Goal: Transaction & Acquisition: Obtain resource

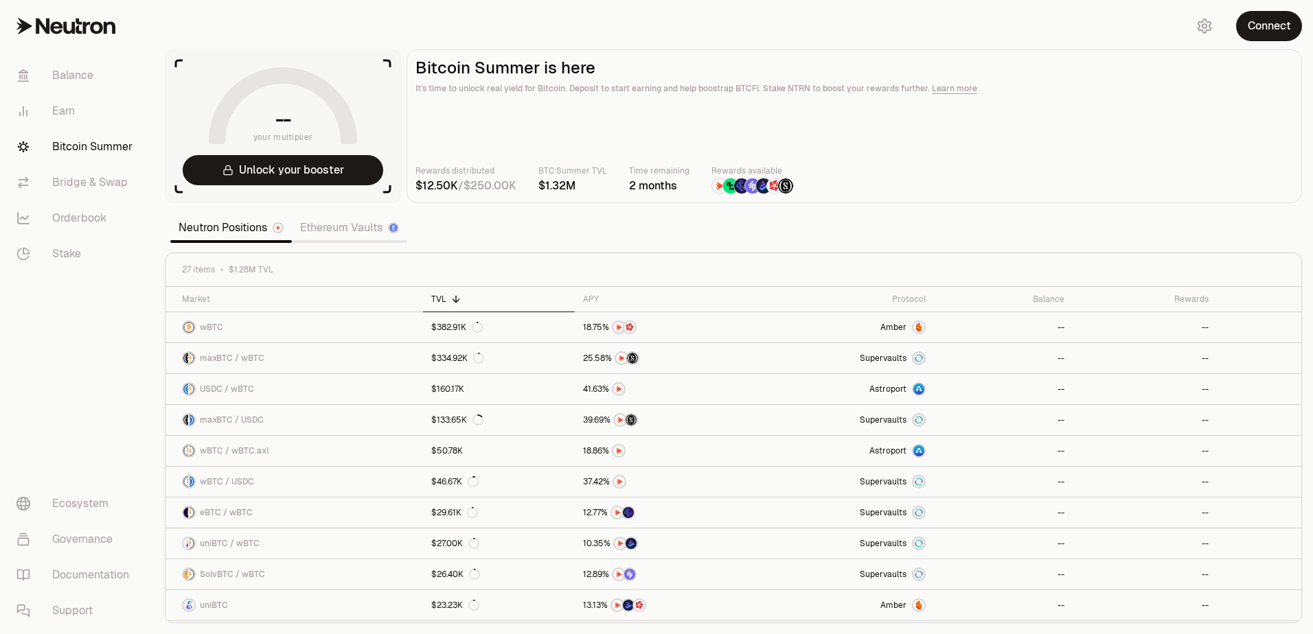
click at [1260, 43] on div "Connect" at bounding box center [1247, 26] width 132 height 52
click at [1268, 31] on button "Connect" at bounding box center [1269, 26] width 66 height 30
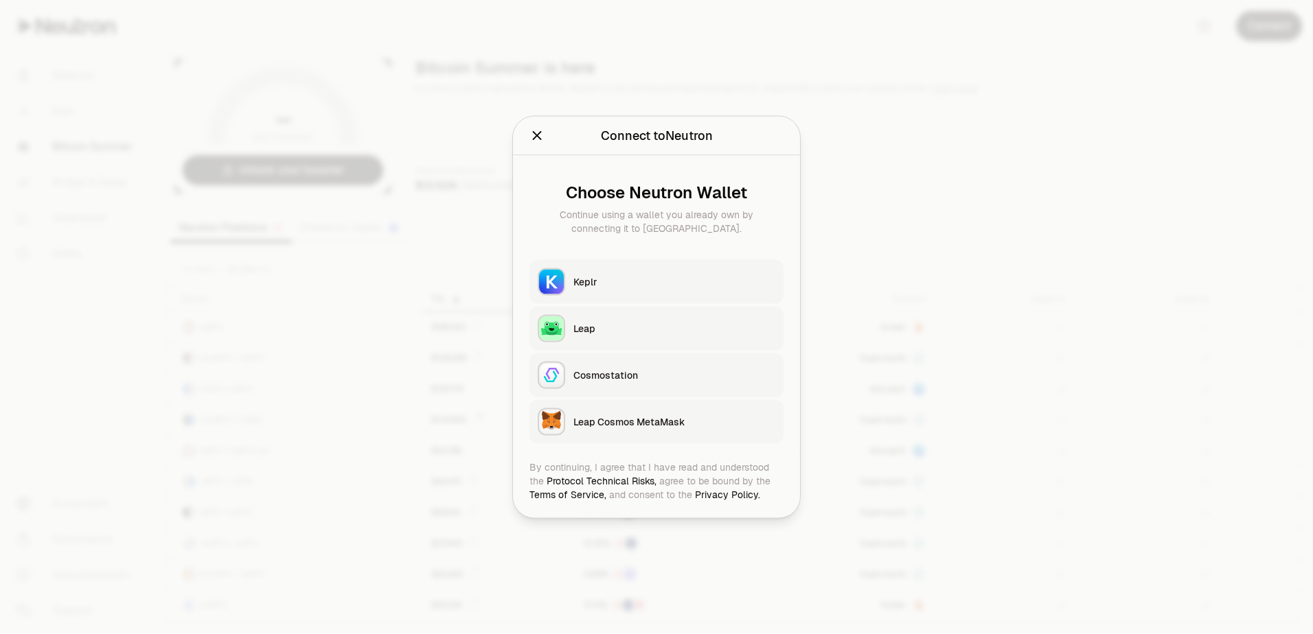
click at [621, 280] on div "Keplr" at bounding box center [674, 282] width 202 height 14
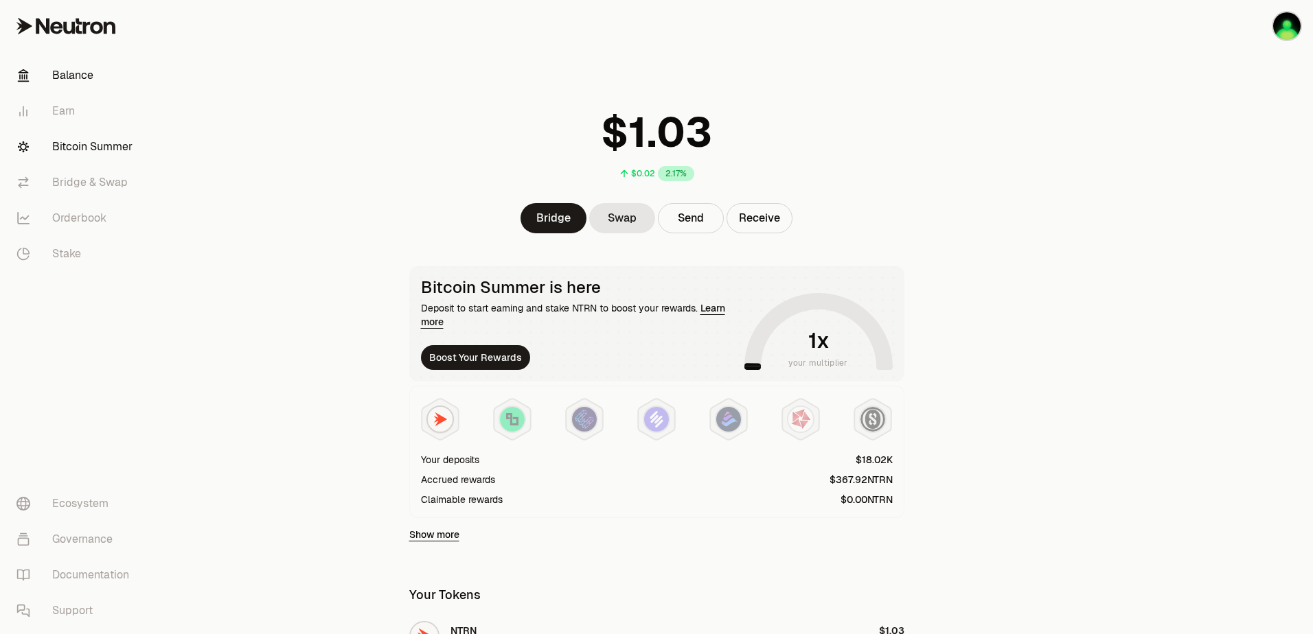
drag, startPoint x: 67, startPoint y: 141, endPoint x: 72, endPoint y: 148, distance: 8.3
click at [67, 141] on link "Bitcoin Summer" at bounding box center [76, 147] width 143 height 36
